Goal: Task Accomplishment & Management: Manage account settings

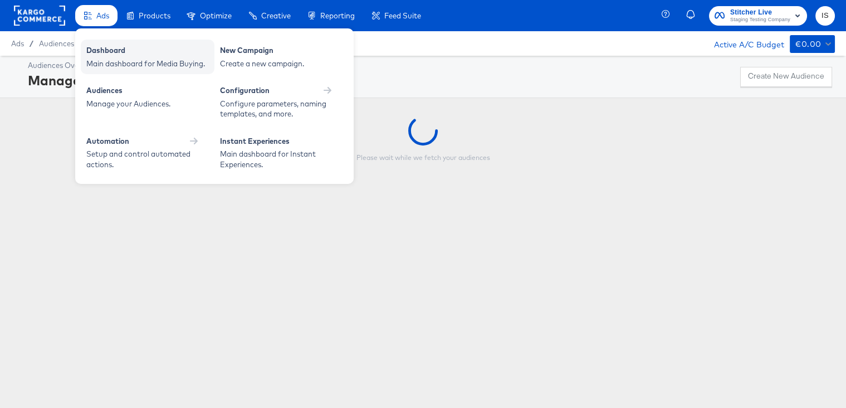
click at [88, 51] on div "Dashboard" at bounding box center [147, 51] width 123 height 13
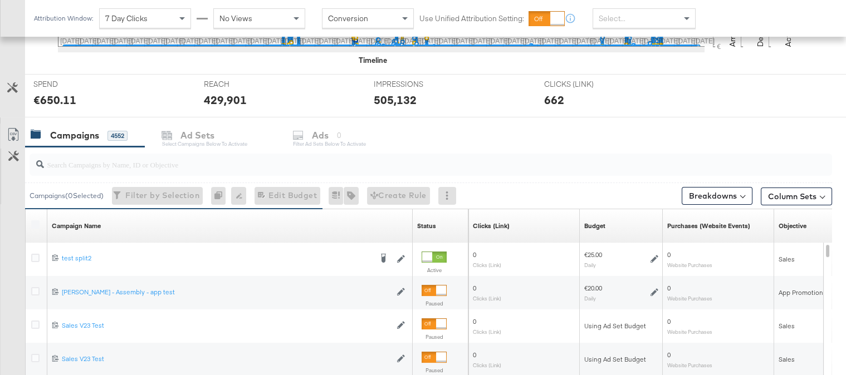
scroll to position [398, 0]
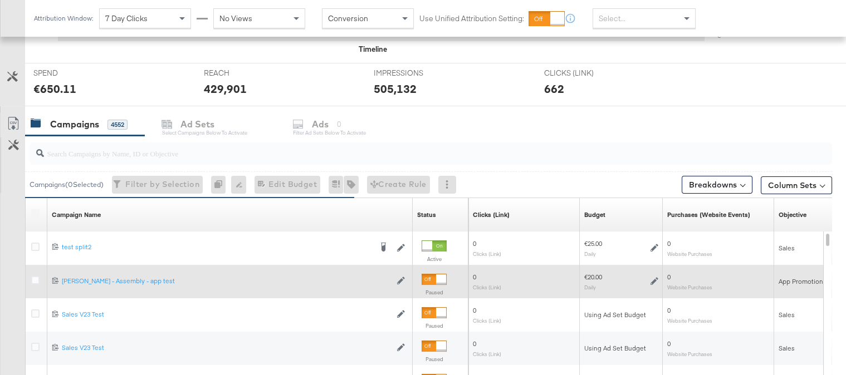
drag, startPoint x: 33, startPoint y: 243, endPoint x: 38, endPoint y: 271, distance: 28.3
click at [35, 244] on icon at bounding box center [35, 247] width 8 height 8
click at [0, 0] on input "checkbox" at bounding box center [0, 0] width 0 height 0
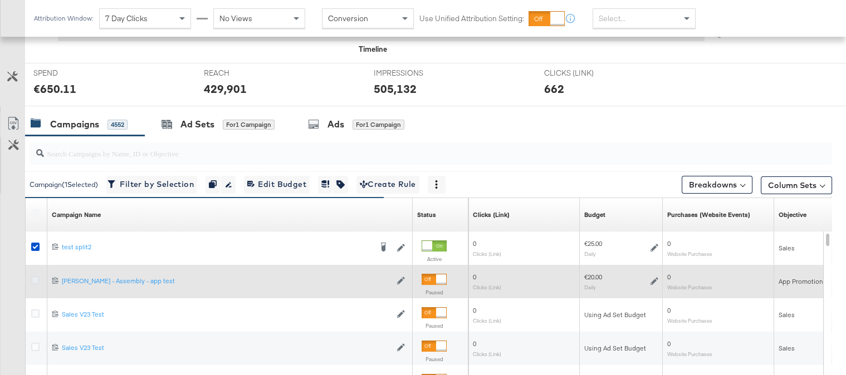
click at [34, 280] on icon at bounding box center [35, 280] width 8 height 8
click at [0, 0] on input "checkbox" at bounding box center [0, 0] width 0 height 0
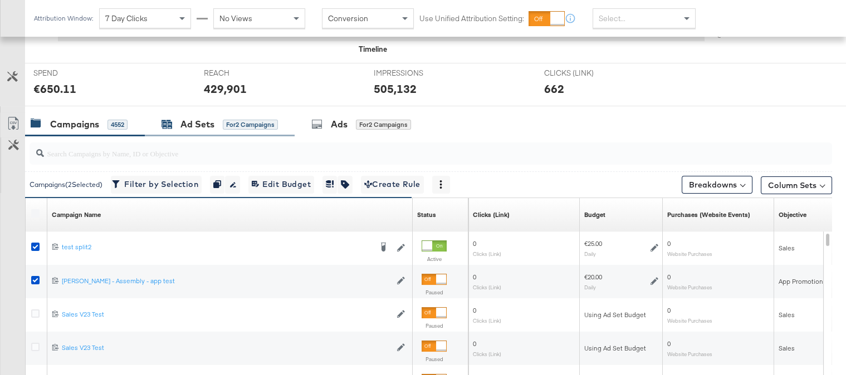
click at [222, 118] on div "Ad Sets for 2 Campaigns" at bounding box center [219, 124] width 116 height 13
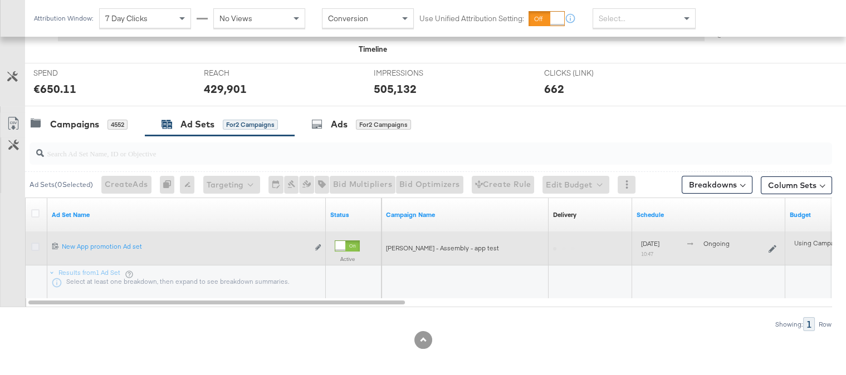
click at [37, 244] on icon at bounding box center [35, 247] width 8 height 8
click at [0, 0] on input "checkbox" at bounding box center [0, 0] width 0 height 0
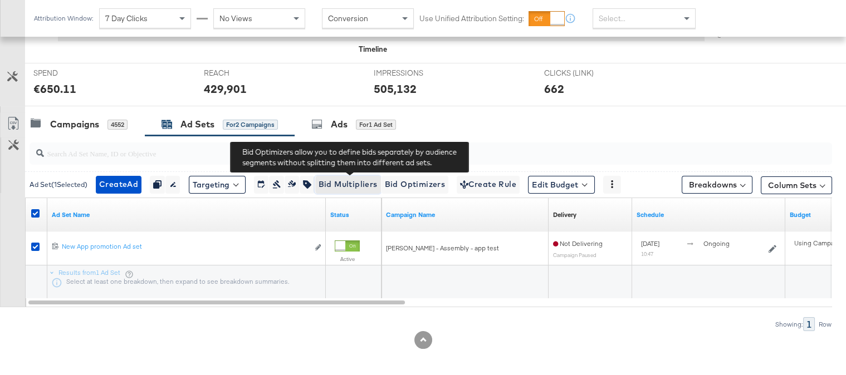
click at [356, 184] on span "Bid Multipliers" at bounding box center [348, 185] width 59 height 14
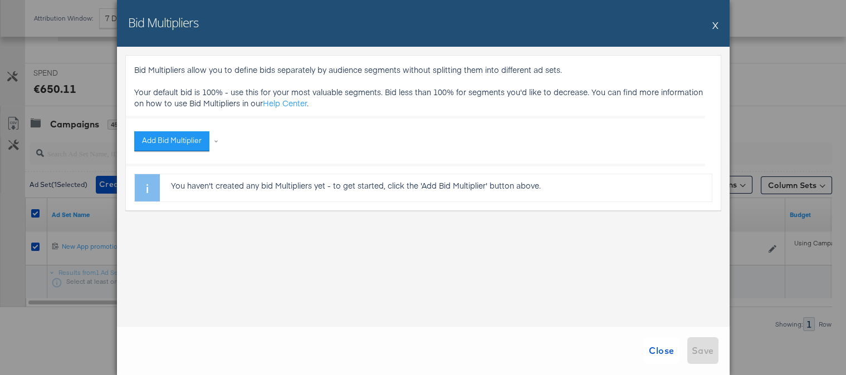
scroll to position [397, 0]
click at [713, 26] on button "X" at bounding box center [715, 25] width 6 height 22
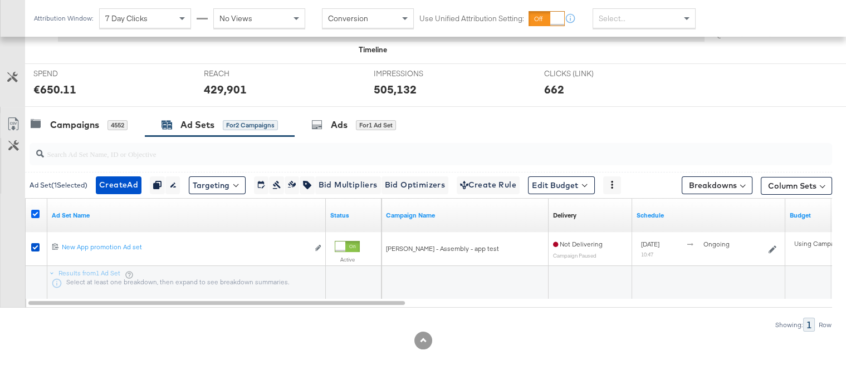
click at [36, 212] on icon at bounding box center [35, 214] width 8 height 8
click at [0, 0] on input "checkbox" at bounding box center [0, 0] width 0 height 0
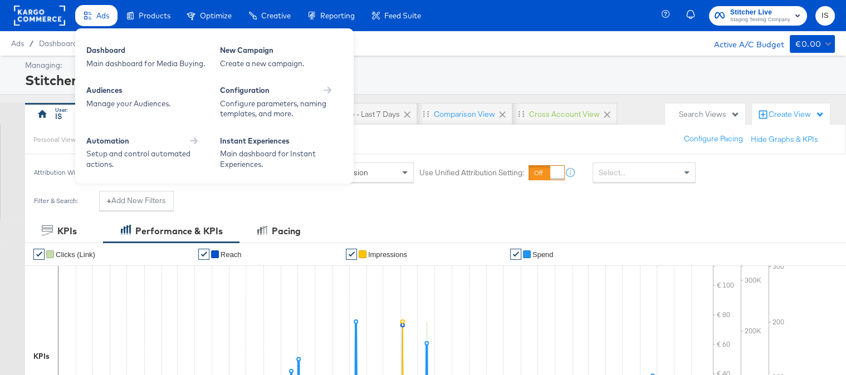
scroll to position [1, 0]
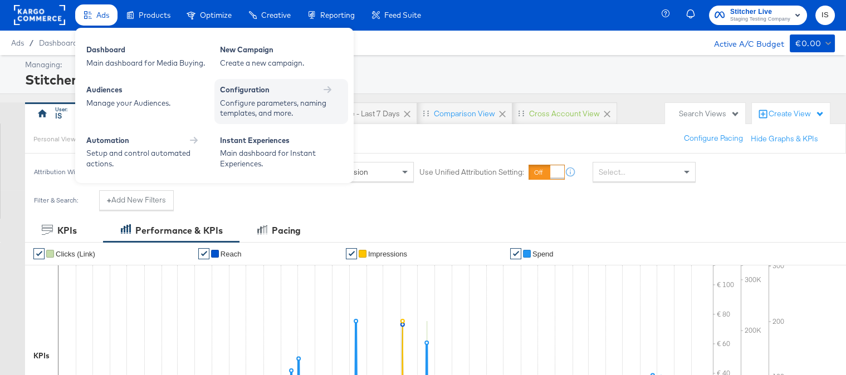
click at [251, 90] on div "Configuration" at bounding box center [245, 90] width 50 height 11
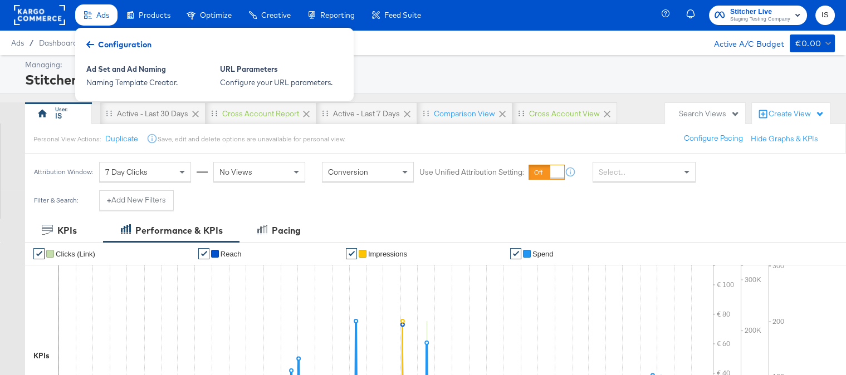
scroll to position [0, 0]
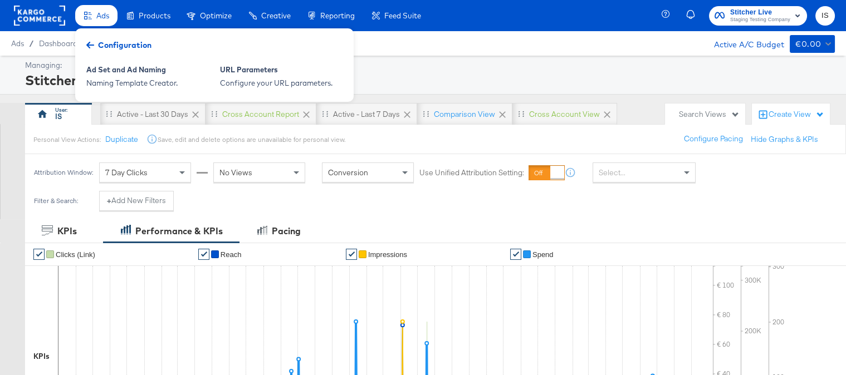
click at [425, 42] on div "Ads / Dashboard Active A/C Budget €0.00" at bounding box center [423, 43] width 846 height 25
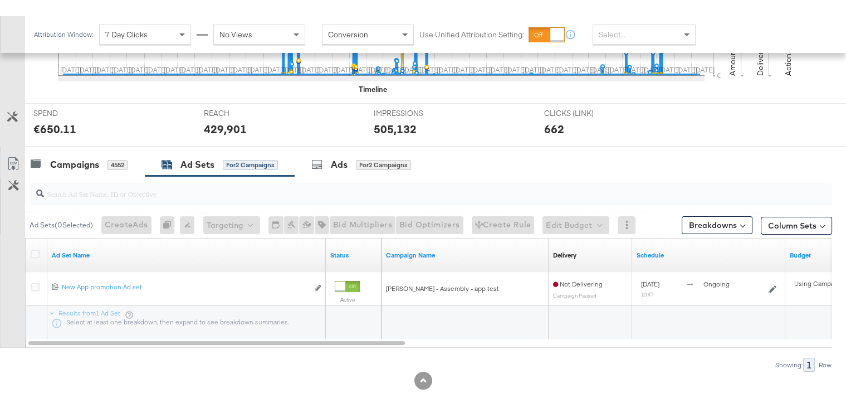
scroll to position [377, 0]
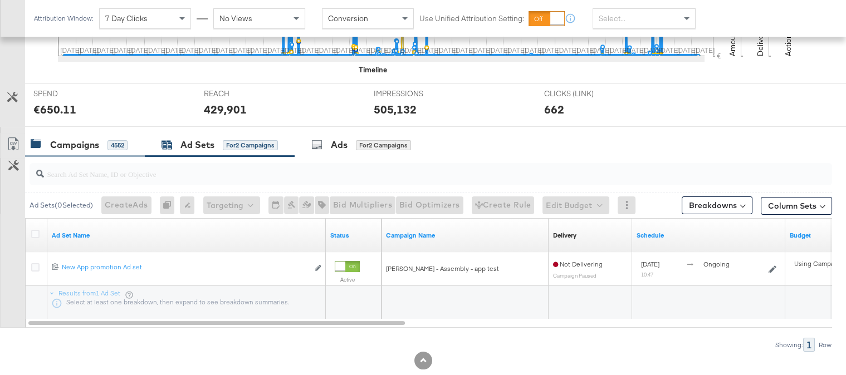
click at [68, 140] on div "Campaigns" at bounding box center [74, 145] width 49 height 13
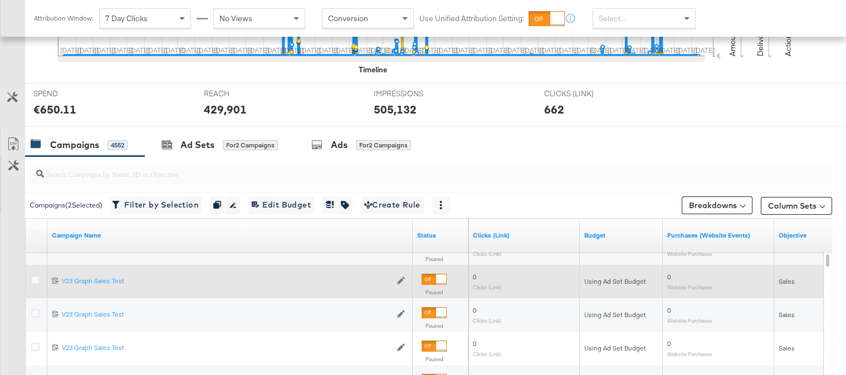
drag, startPoint x: 34, startPoint y: 285, endPoint x: 40, endPoint y: 309, distance: 24.6
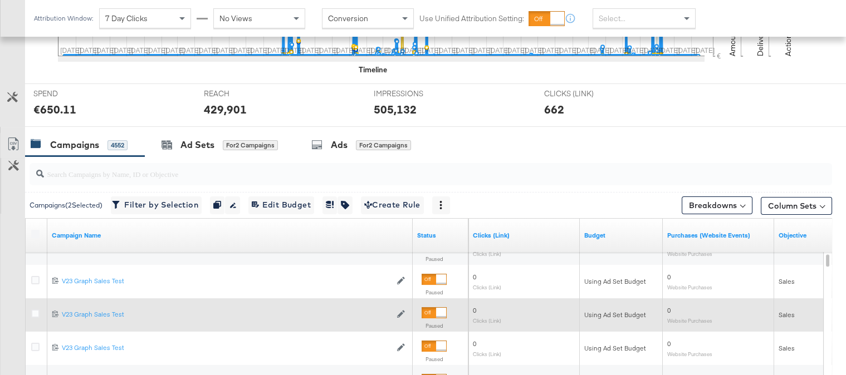
click at [34, 286] on div at bounding box center [37, 282] width 21 height 20
click at [37, 310] on icon at bounding box center [35, 314] width 8 height 8
click at [0, 0] on input "checkbox" at bounding box center [0, 0] width 0 height 0
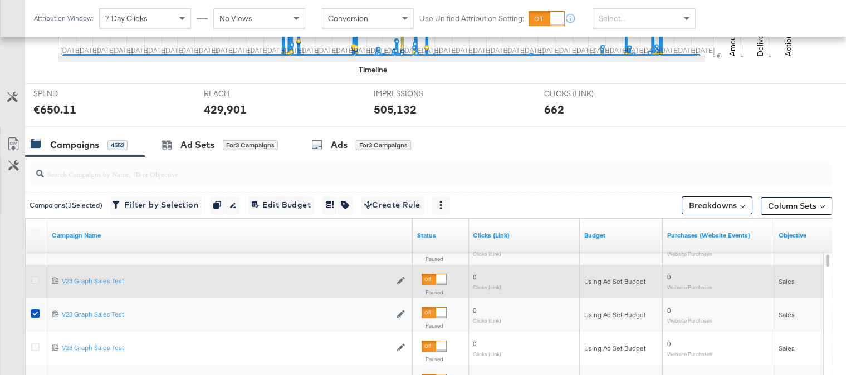
click at [34, 277] on icon at bounding box center [35, 280] width 8 height 8
click at [0, 0] on input "checkbox" at bounding box center [0, 0] width 0 height 0
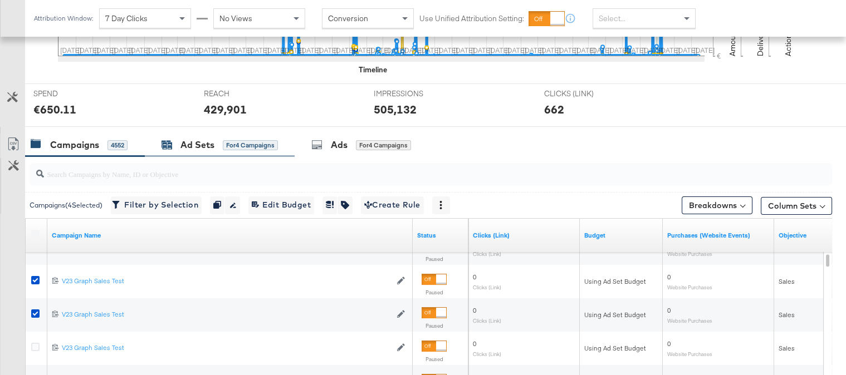
click at [213, 143] on div "Ad Sets" at bounding box center [197, 145] width 34 height 13
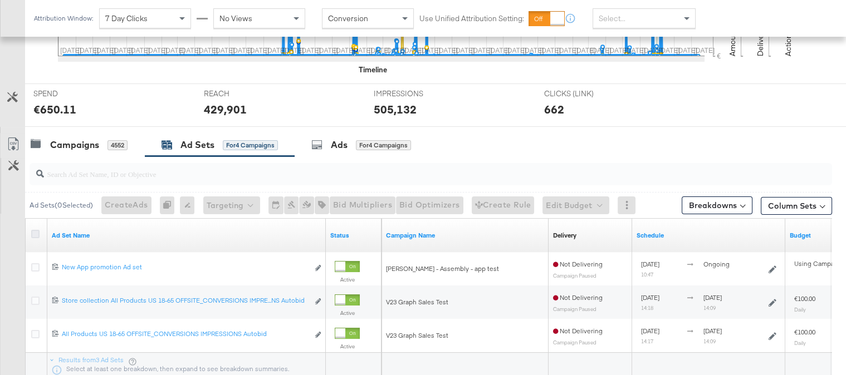
click at [35, 230] on icon at bounding box center [35, 234] width 8 height 8
click at [0, 0] on input "checkbox" at bounding box center [0, 0] width 0 height 0
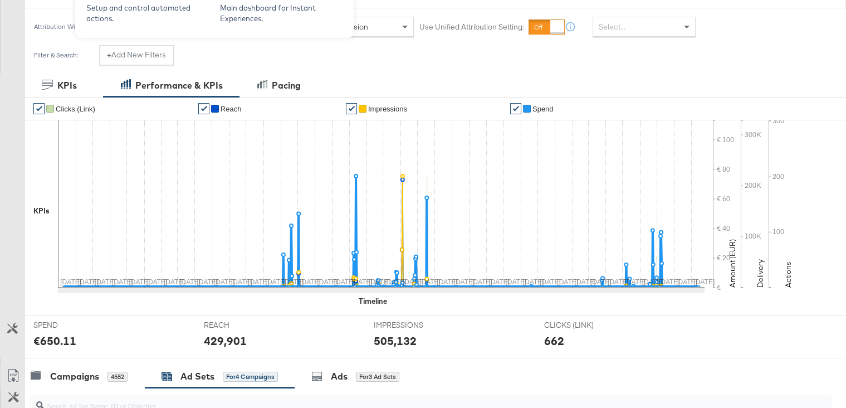
scroll to position [0, 0]
